Goal: Transaction & Acquisition: Download file/media

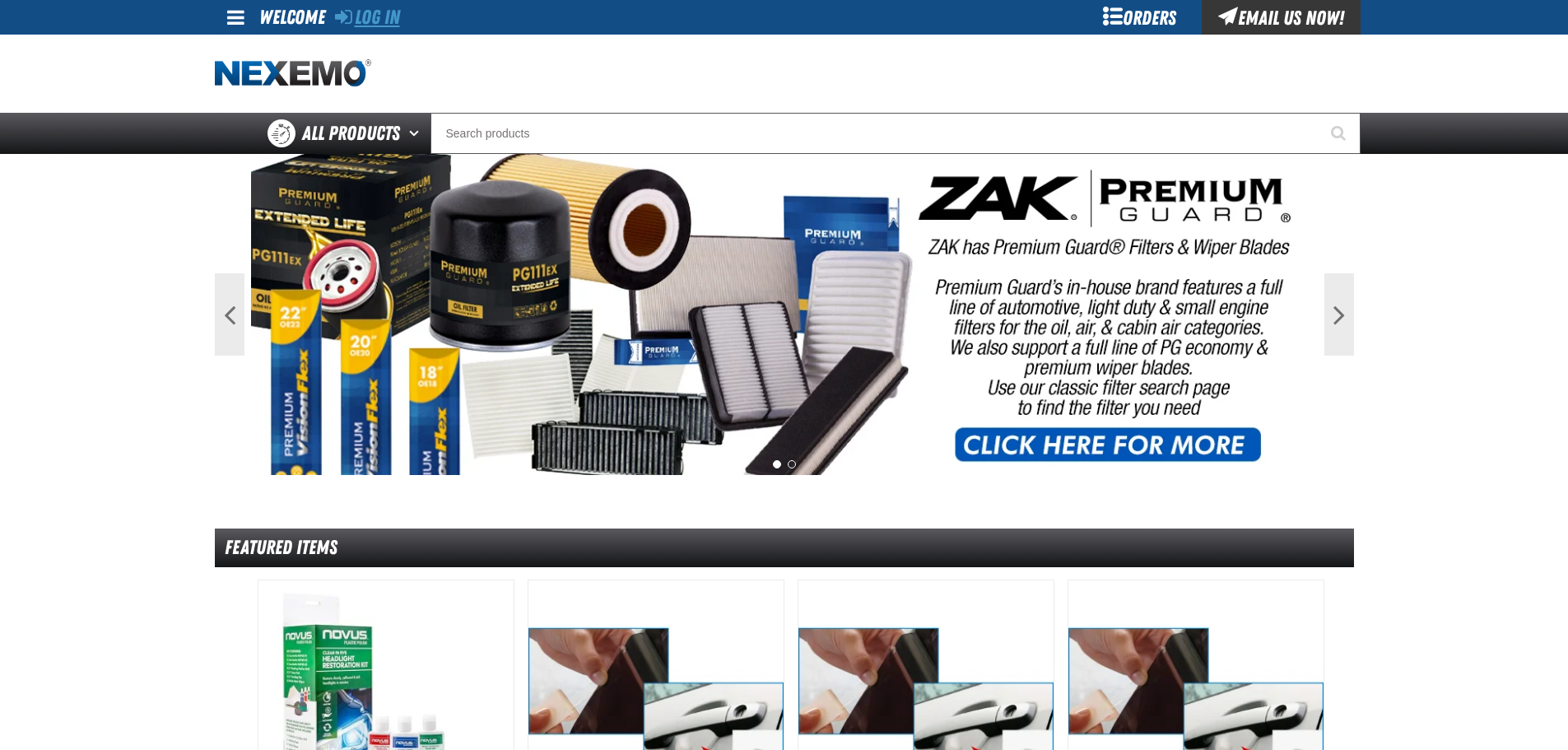
click at [369, 19] on link "Log In" at bounding box center [367, 17] width 65 height 23
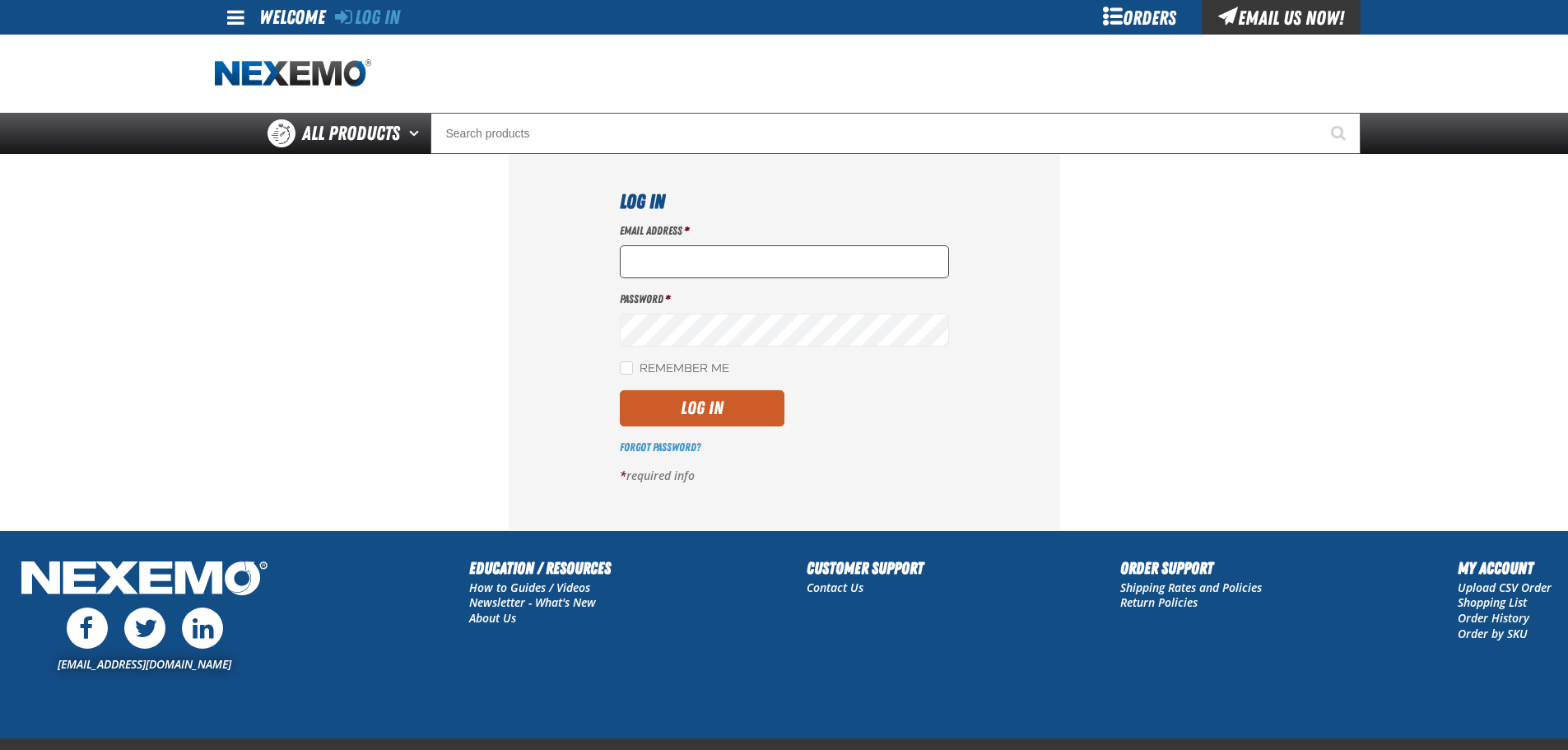
click at [667, 256] on input "Email Address *" at bounding box center [784, 262] width 329 height 33
type input "nfederman@vtaig.com"
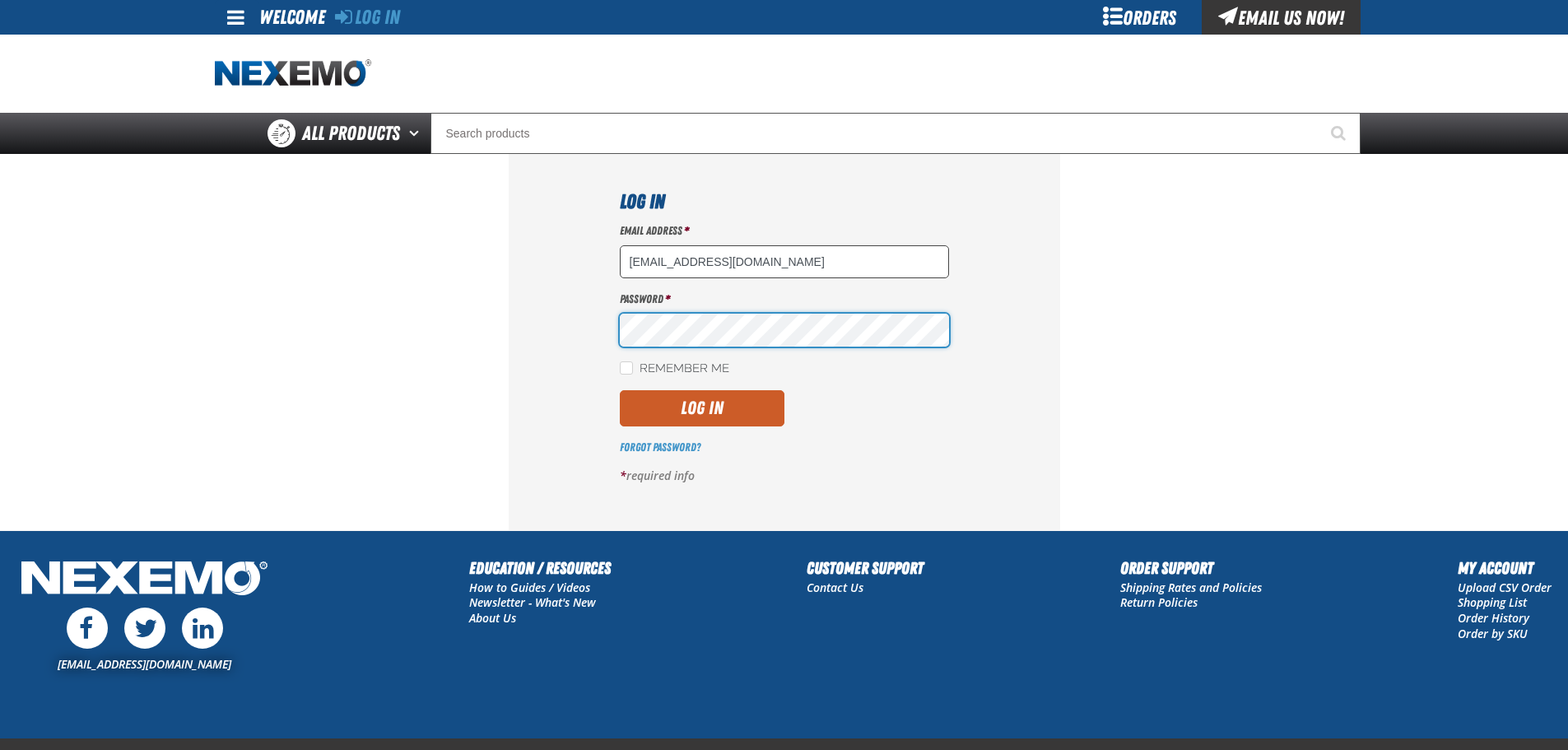
click at [620, 390] on button "Log In" at bounding box center [702, 408] width 164 height 36
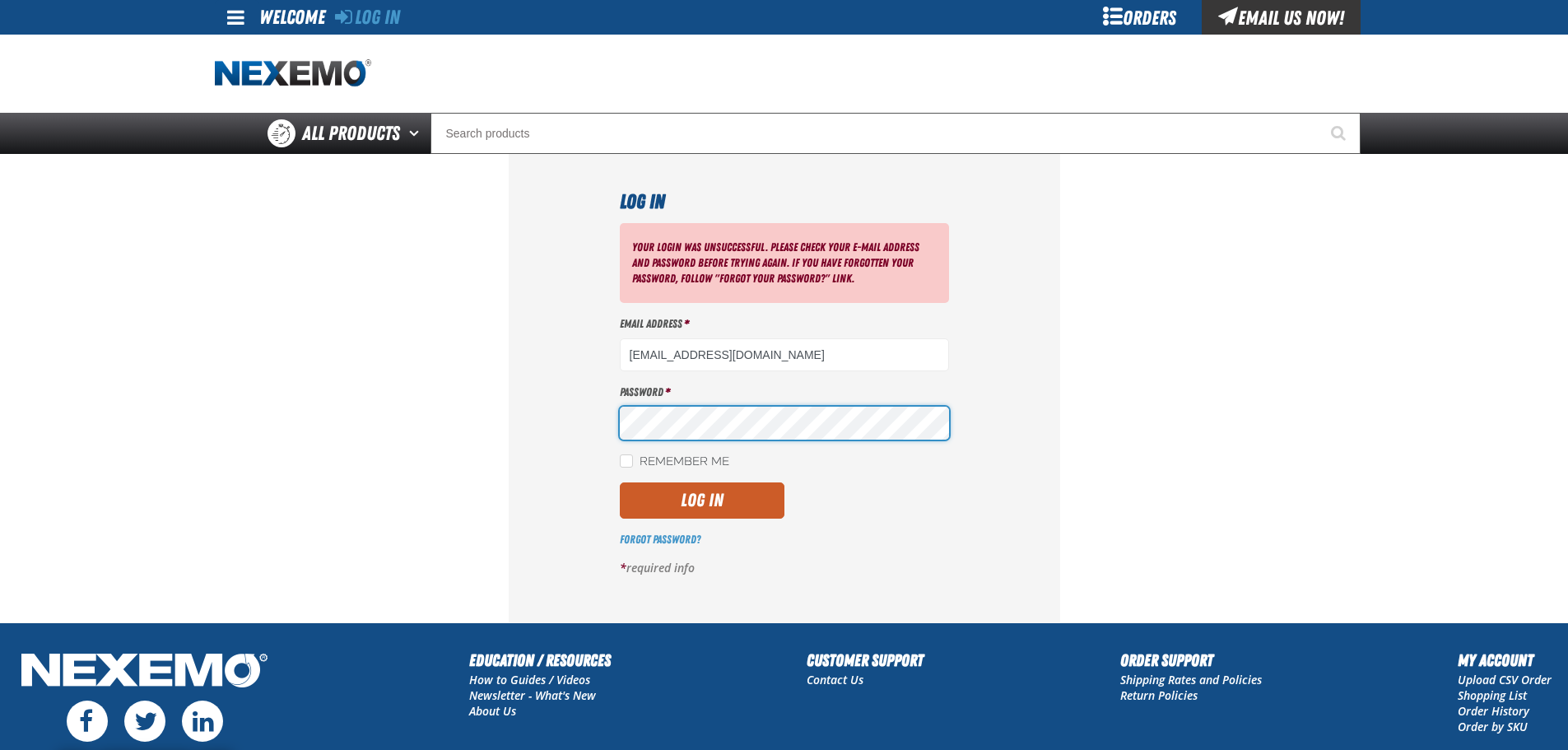
click at [620, 482] on button "Log In" at bounding box center [702, 500] width 164 height 36
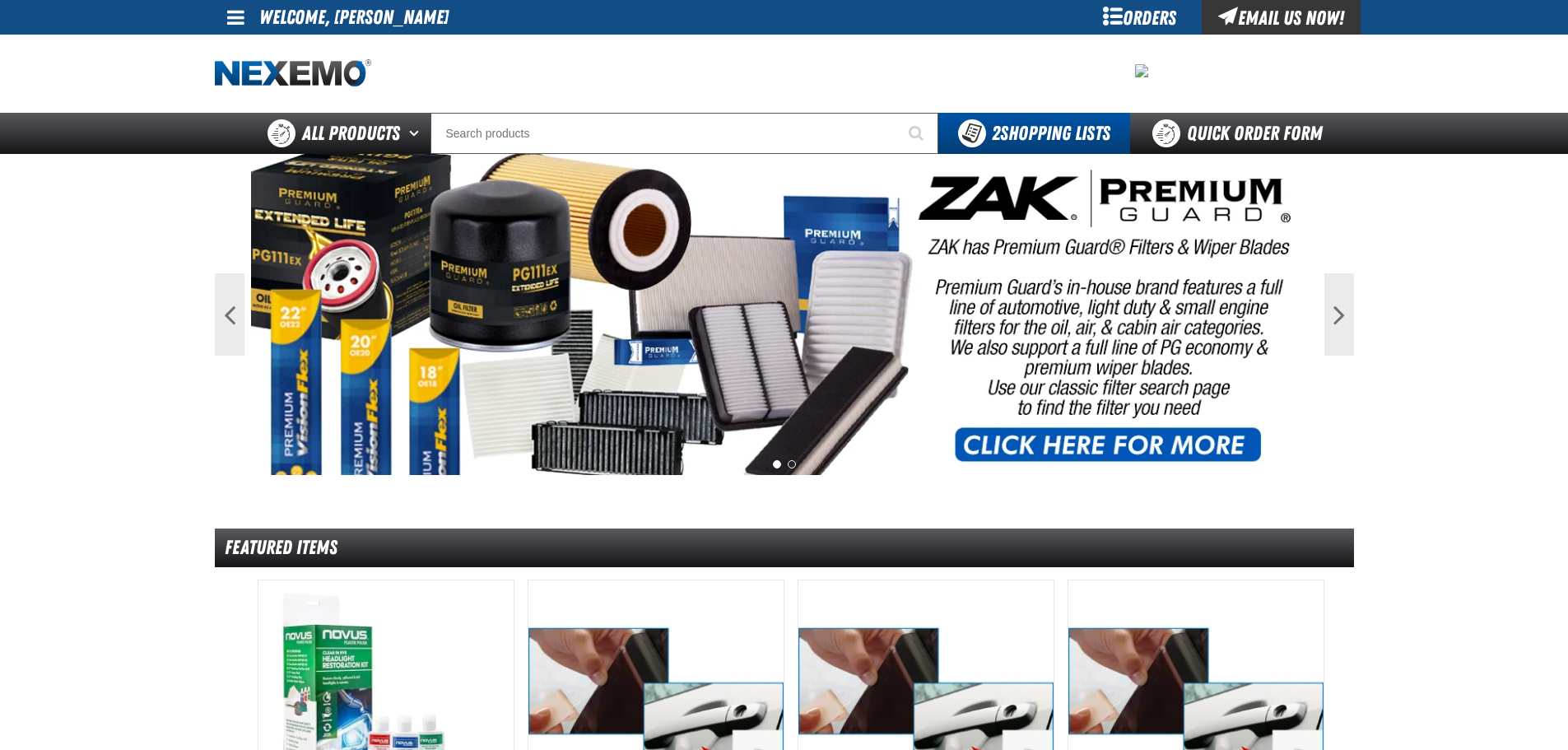
click at [232, 23] on span at bounding box center [236, 17] width 17 height 19
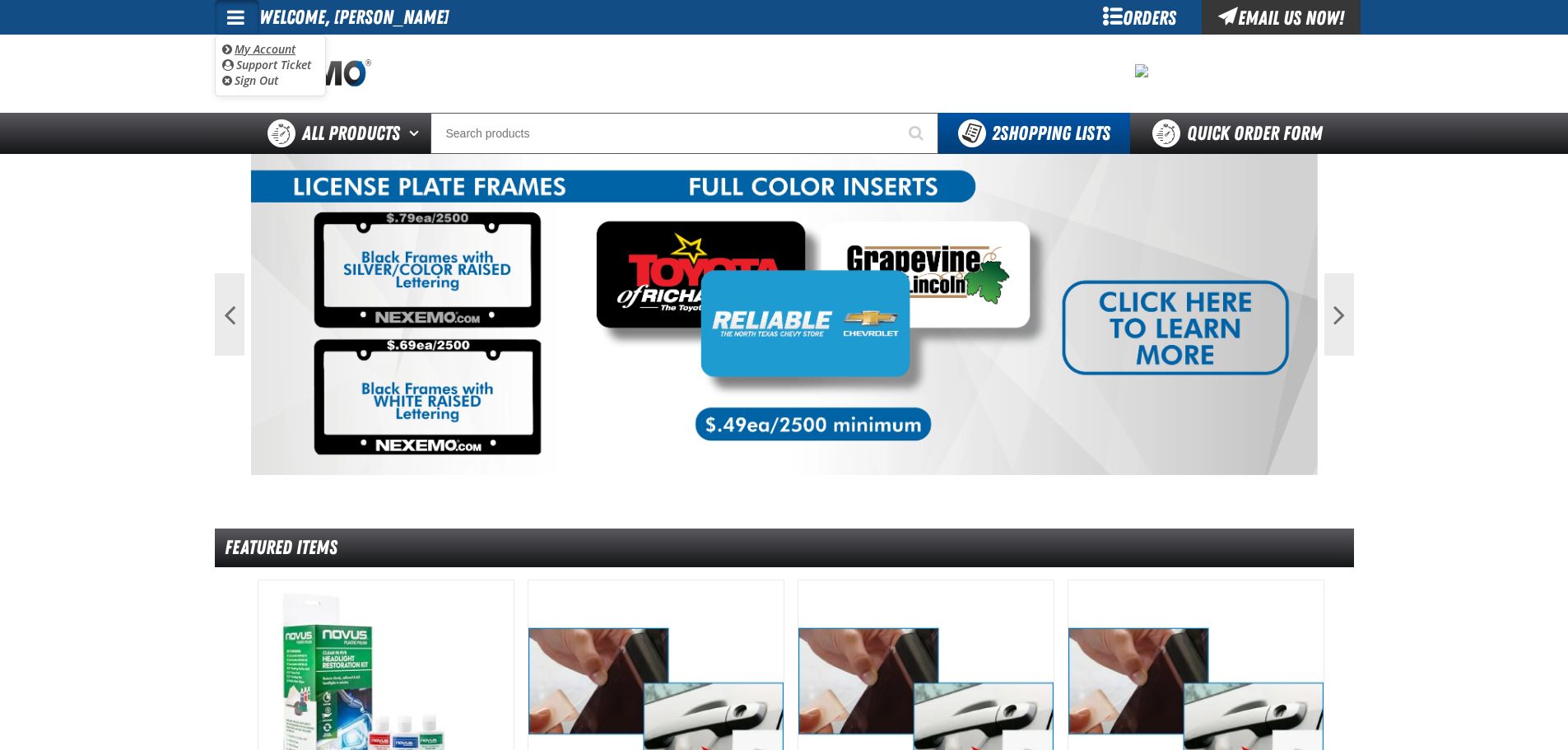
click at [252, 50] on link "My Account My Account" at bounding box center [259, 49] width 73 height 15
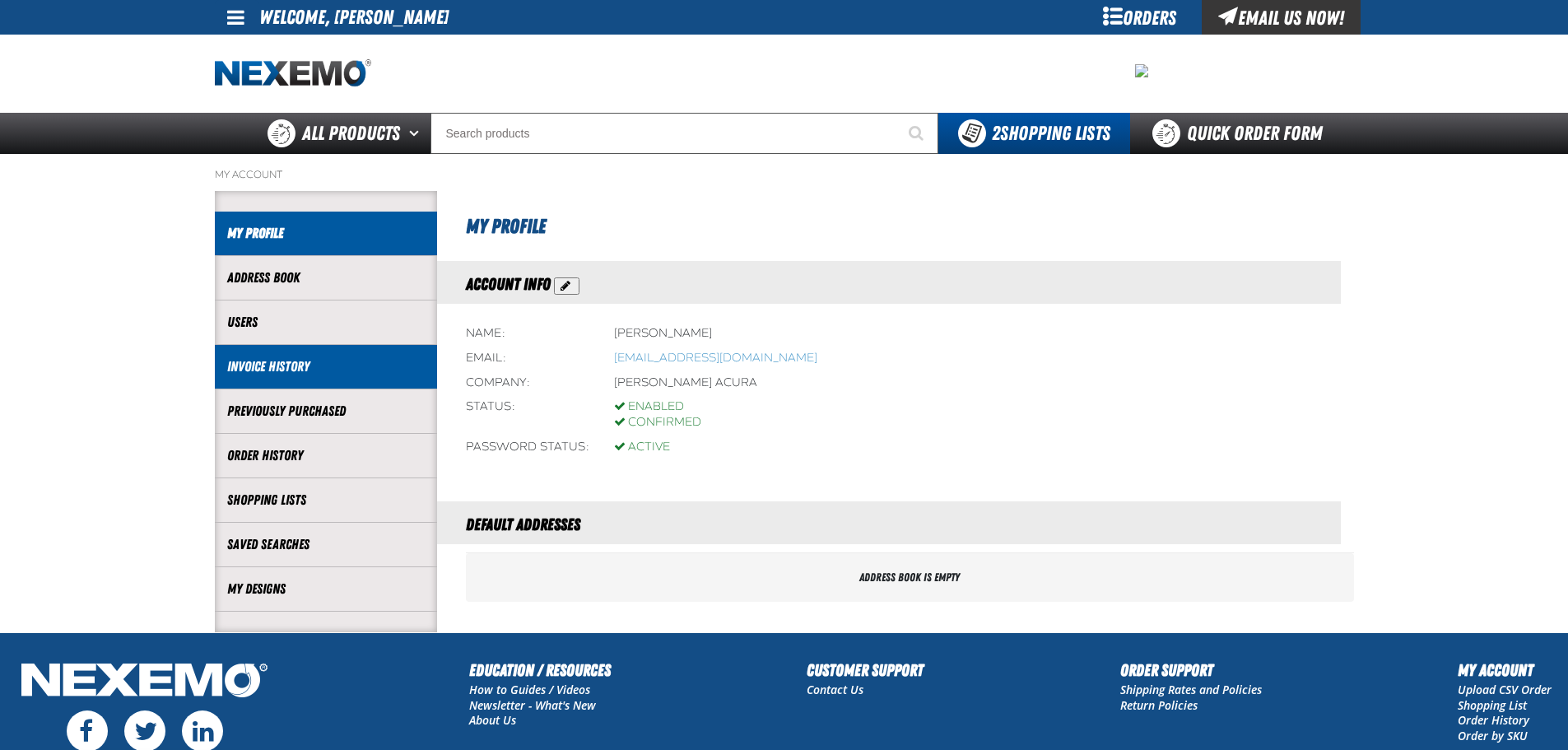
click at [270, 362] on link "Invoice History" at bounding box center [326, 367] width 197 height 19
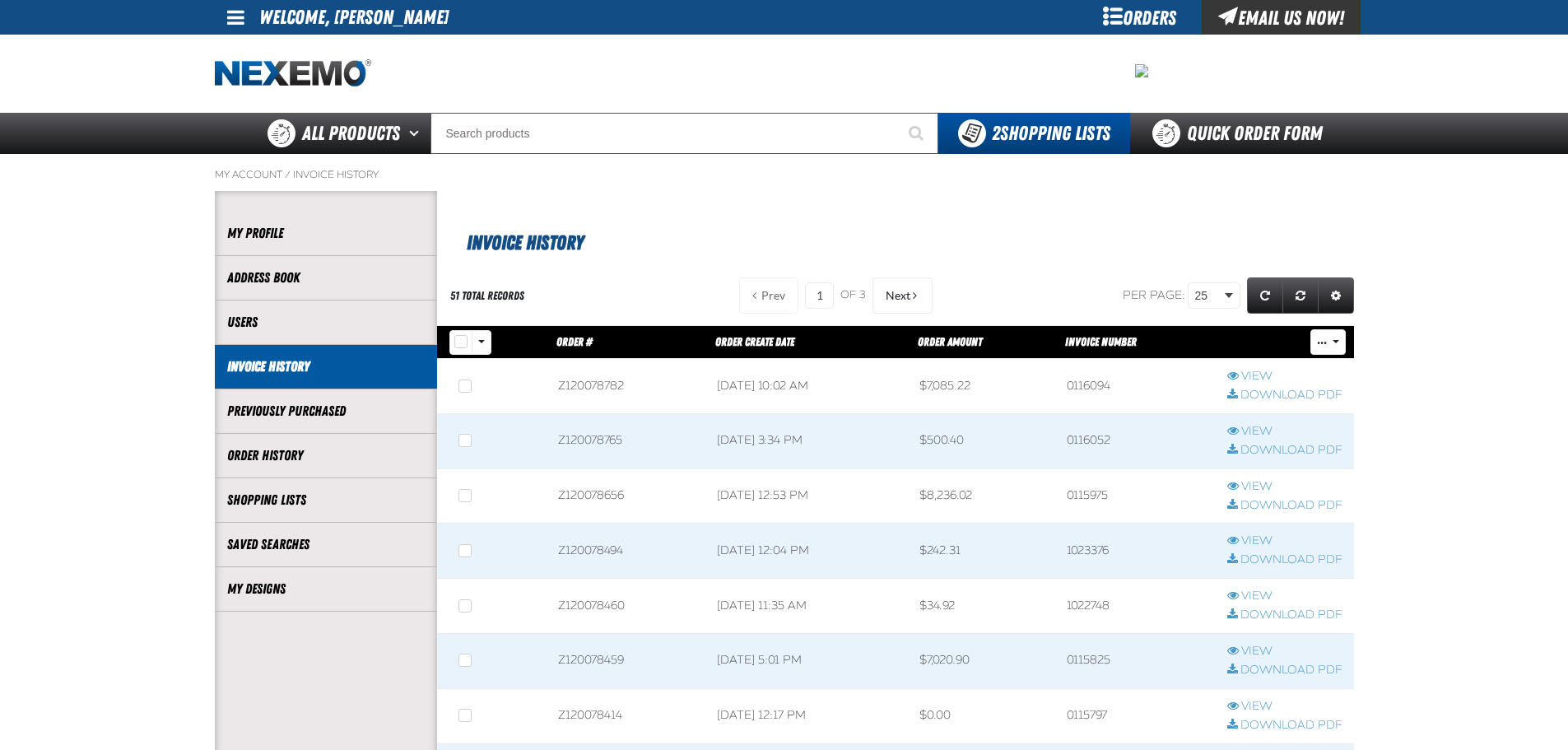
scroll to position [1, 1]
click at [1256, 376] on link "View" at bounding box center [1284, 377] width 115 height 15
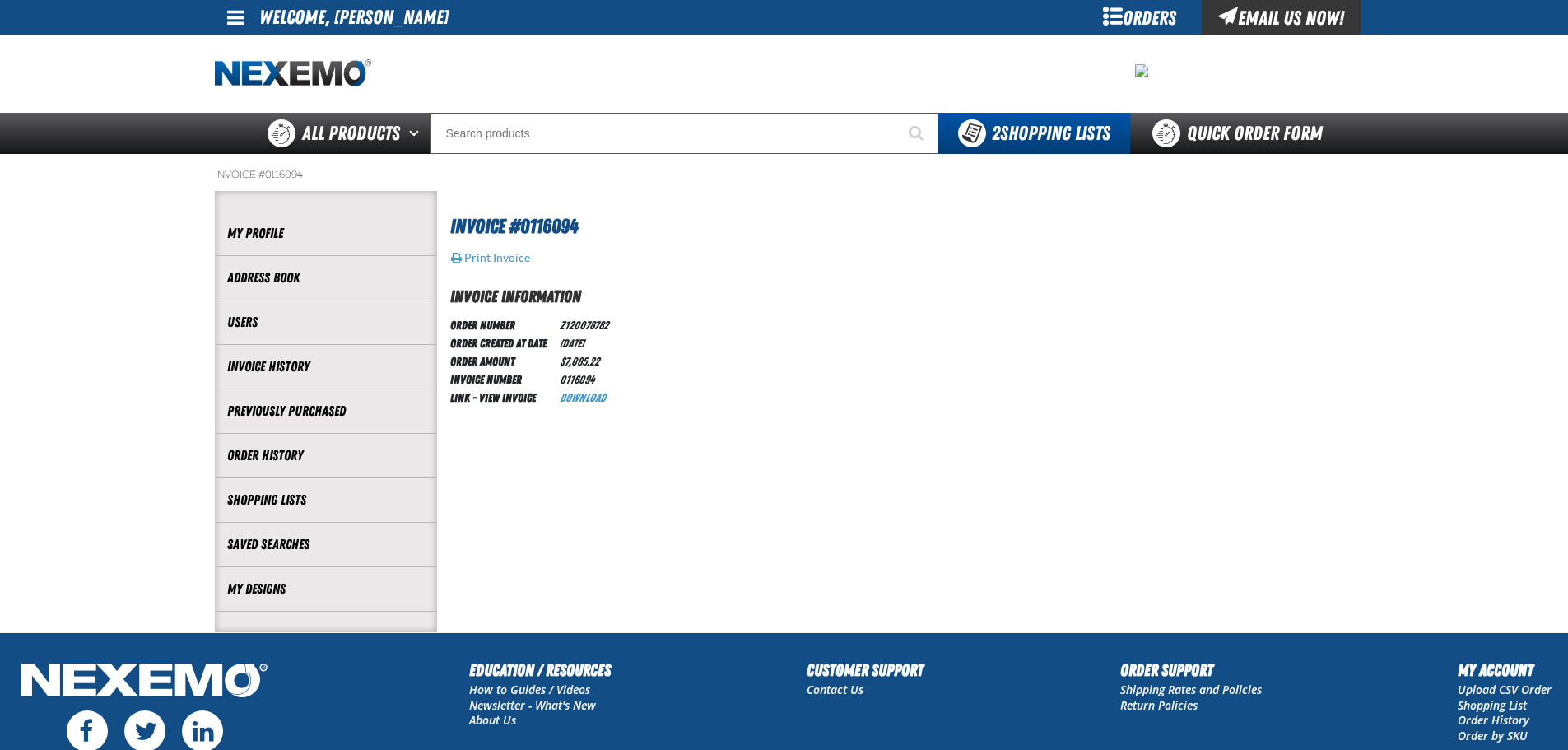
click at [587, 398] on link "Download" at bounding box center [583, 398] width 46 height 14
